Goal: Navigation & Orientation: Find specific page/section

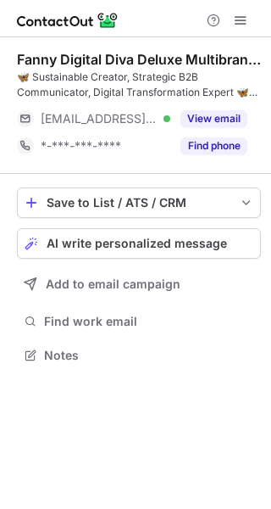
scroll to position [344, 271]
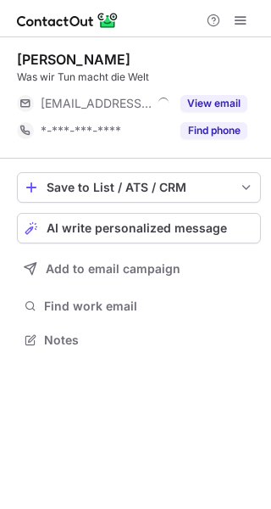
scroll to position [328, 271]
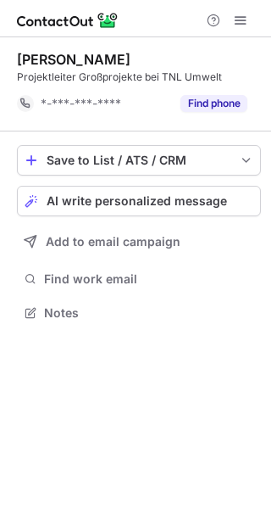
scroll to position [301, 271]
